Goal: Check status: Check status

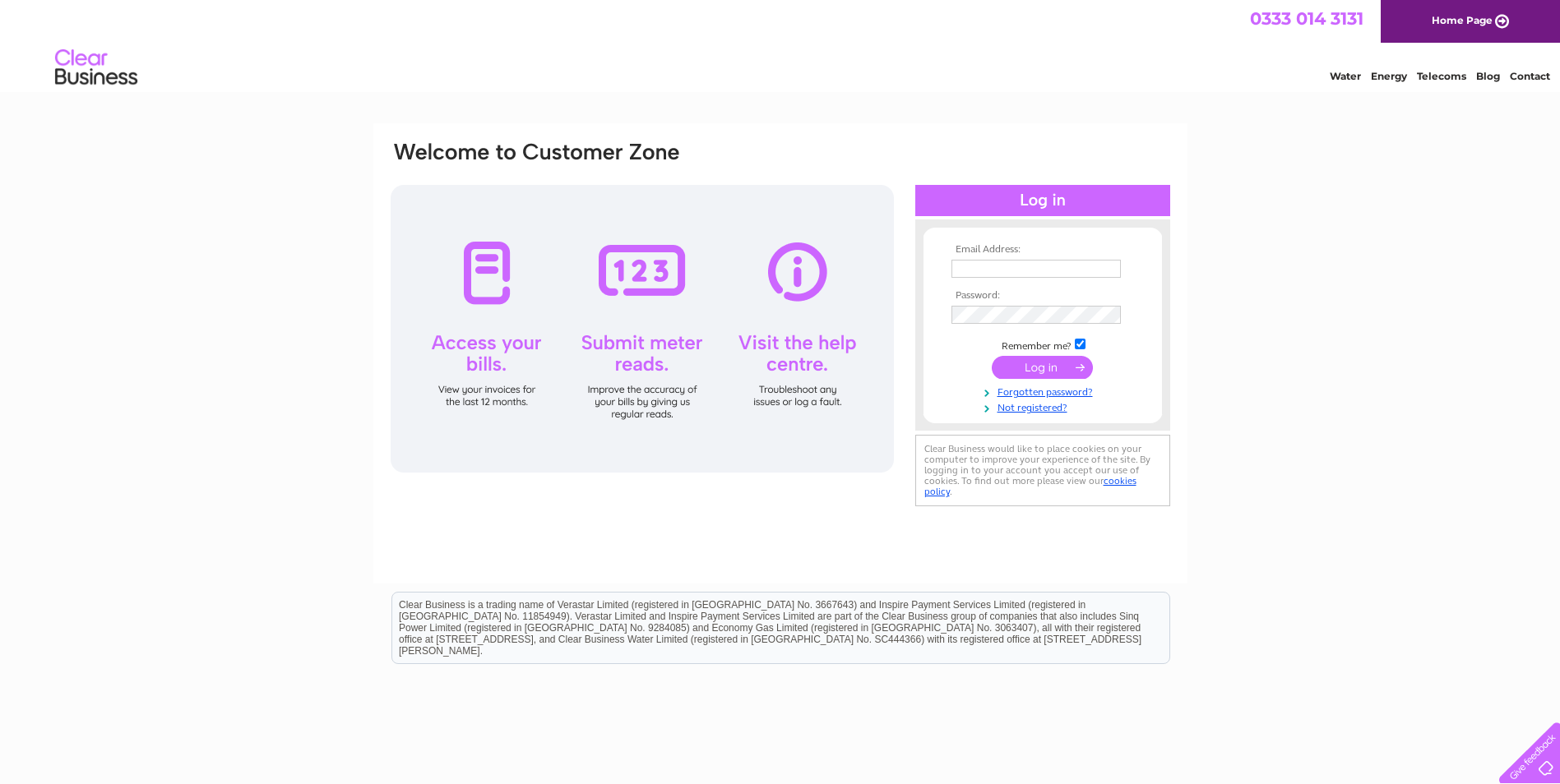
type input "marksawkinsautomotive@hotmail.com"
click at [1057, 361] on input "submit" at bounding box center [1042, 368] width 101 height 23
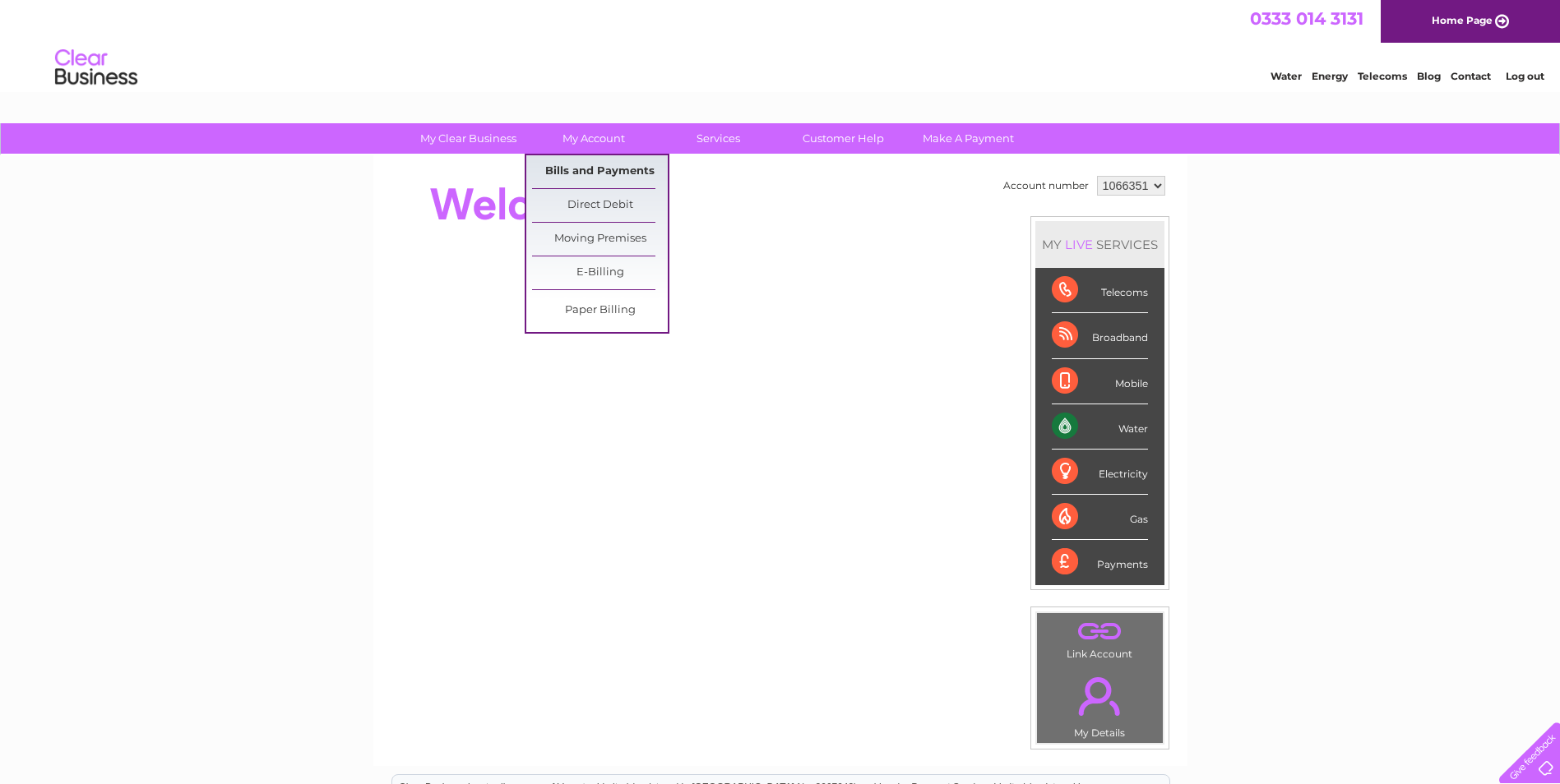
click at [603, 170] on link "Bills and Payments" at bounding box center [600, 171] width 136 height 33
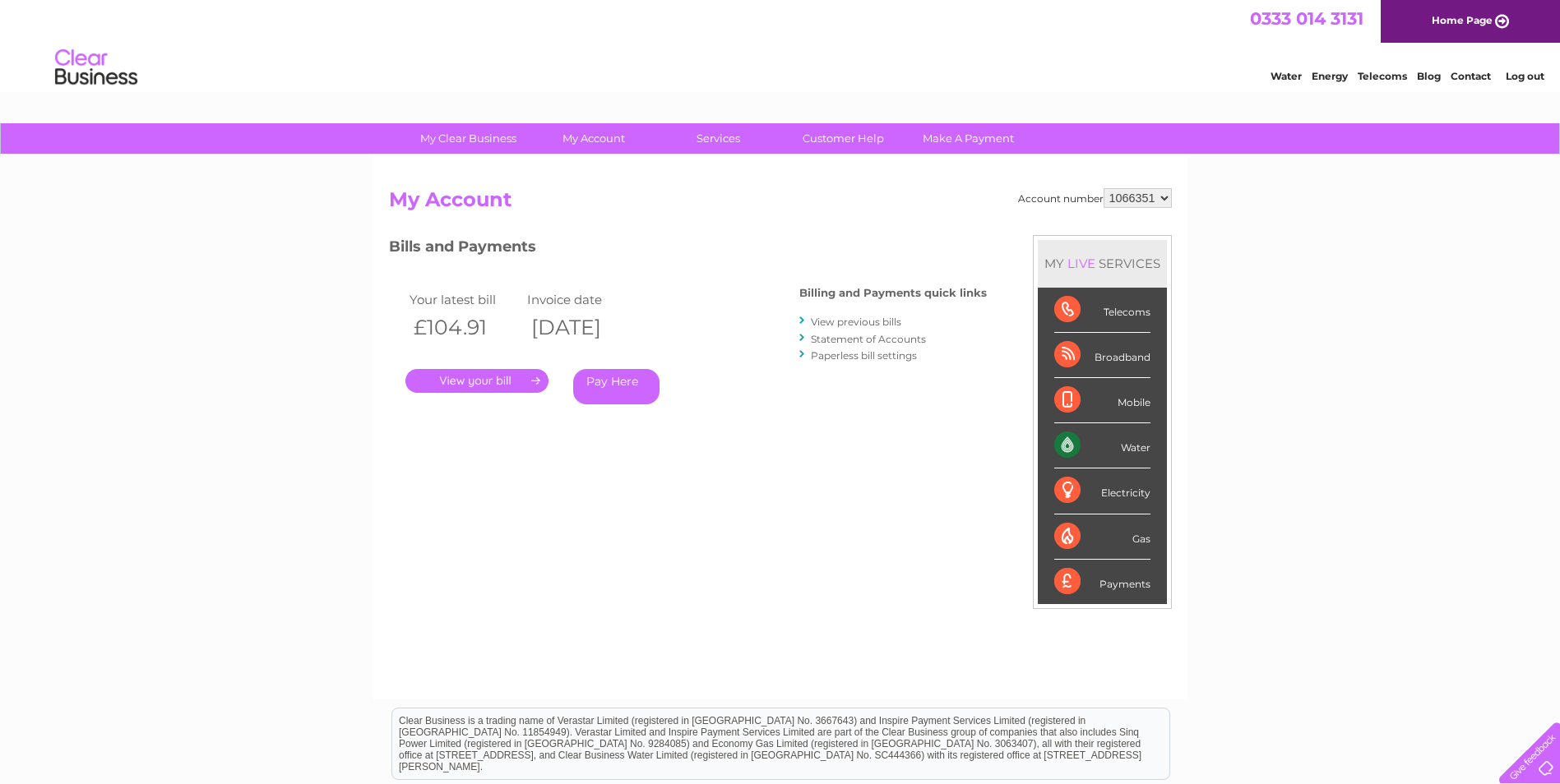
click at [483, 383] on link "." at bounding box center [476, 381] width 143 height 24
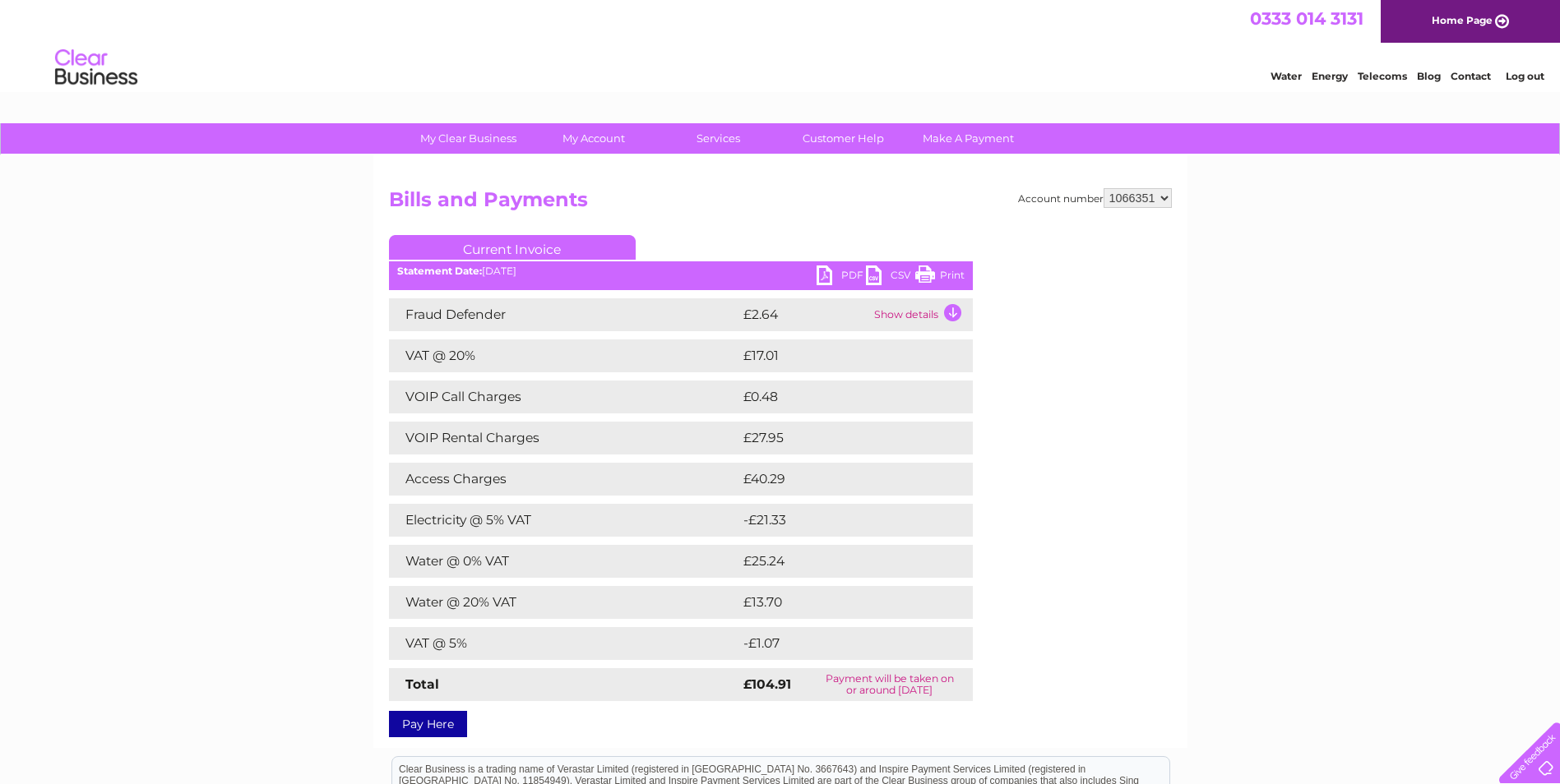
click at [824, 272] on link "PDF" at bounding box center [841, 277] width 50 height 24
